Goal: Find specific page/section: Find specific page/section

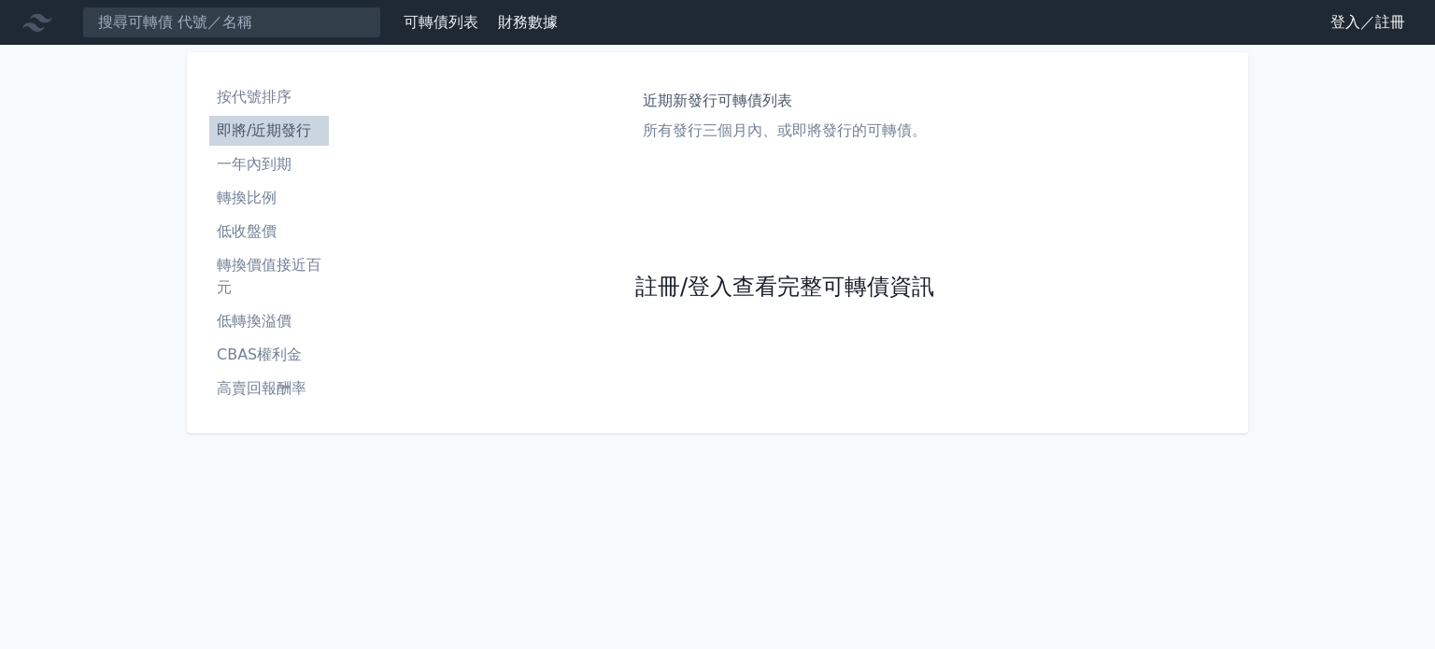
click at [884, 291] on link "註冊/登入查看完整可轉債資訊" at bounding box center [784, 288] width 299 height 30
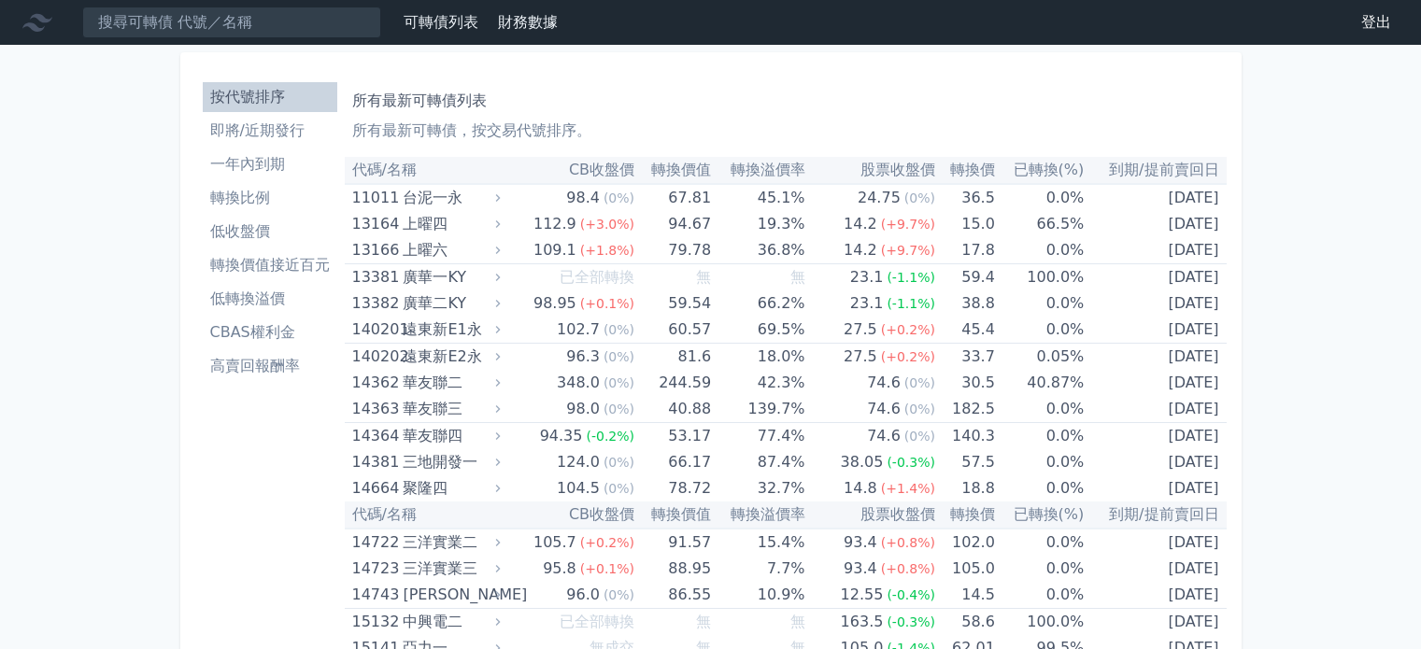
click at [280, 134] on li "即將/近期發行" at bounding box center [270, 131] width 135 height 22
